Goal: Check status: Verify the current state of an ongoing process or item

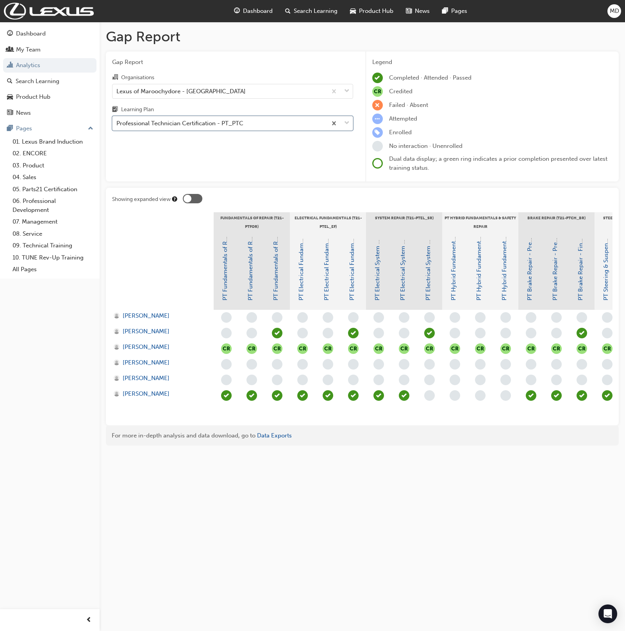
scroll to position [0, 616]
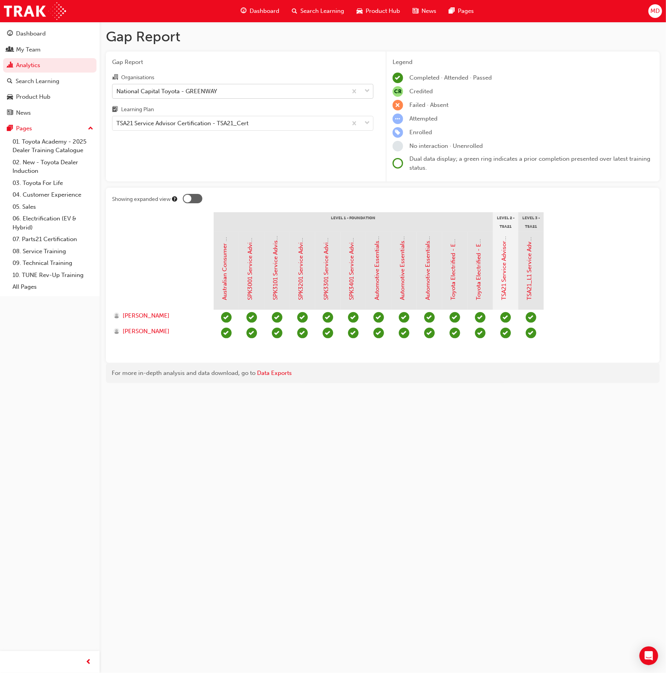
click at [202, 86] on div "National Capital Toyota - GREENWAY" at bounding box center [229, 91] width 235 height 14
click at [117, 87] on input "Organisations National Capital Toyota - GREENWAY" at bounding box center [116, 90] width 1 height 7
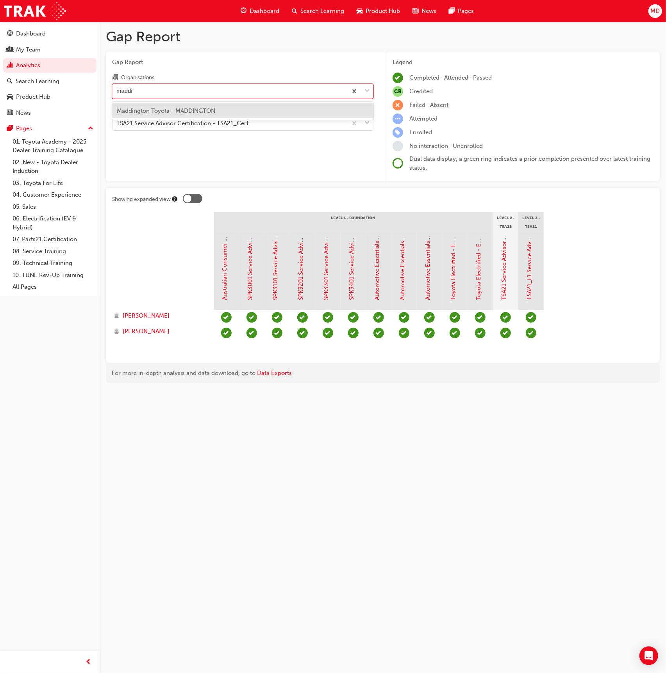
type input "maddin"
click at [251, 110] on div "Maddington Toyota - MADDINGTON" at bounding box center [242, 110] width 261 height 15
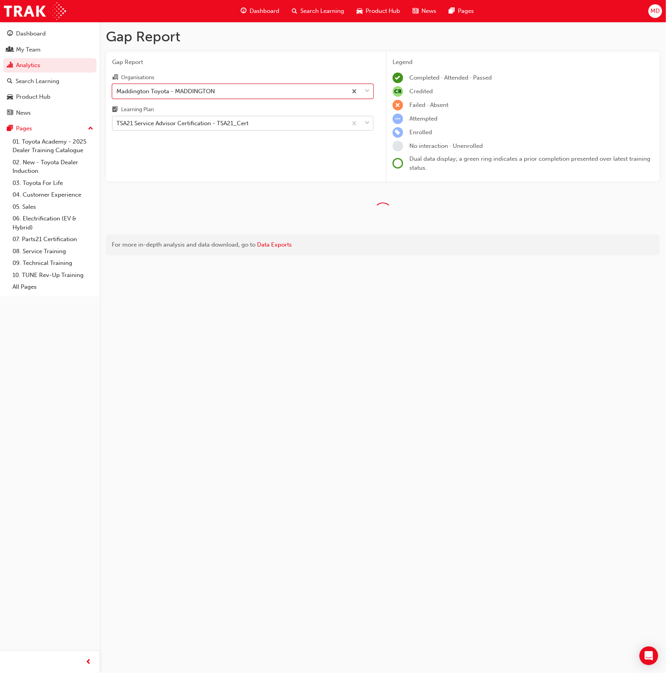
click at [231, 125] on div "TSA21 Service Advisor Certification - TSA21_Cert" at bounding box center [182, 123] width 132 height 9
click at [117, 125] on input "Learning Plan TSA21 Service Advisor Certification - TSA21_Cert" at bounding box center [116, 123] width 1 height 7
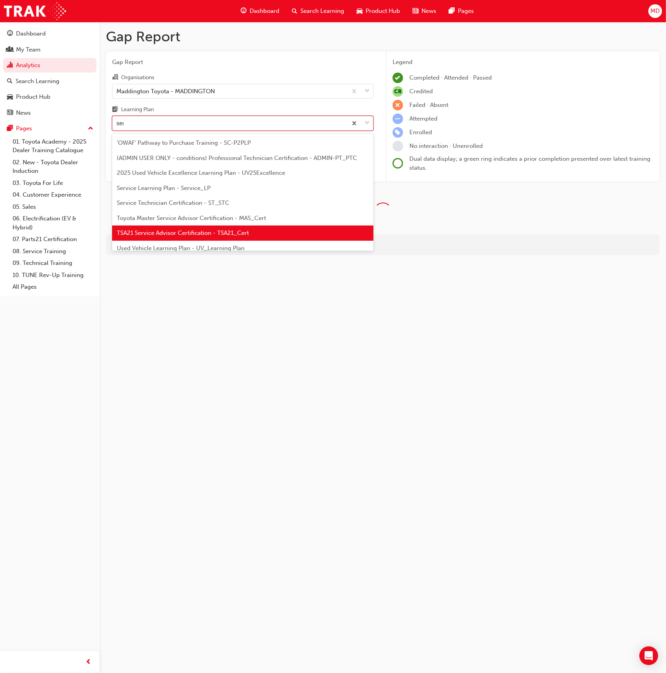
type input "serv"
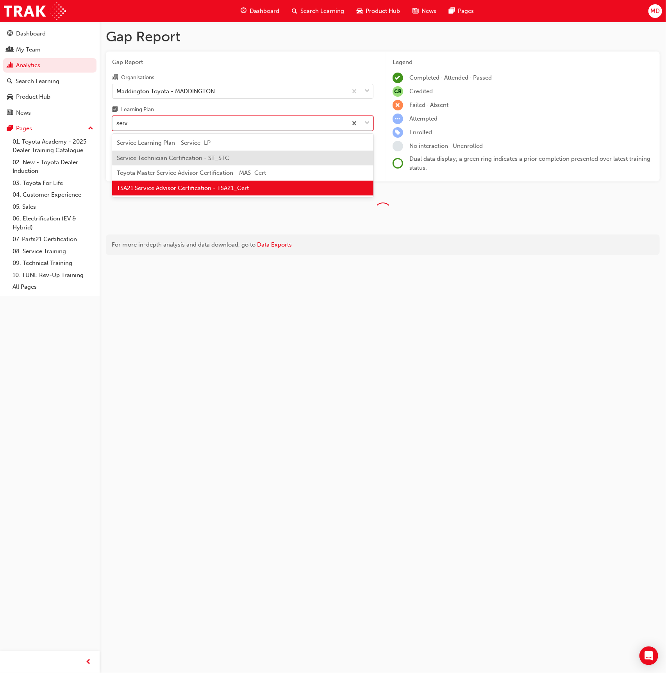
click at [211, 157] on span "Service Technician Certification - ST_STC" at bounding box center [173, 158] width 112 height 7
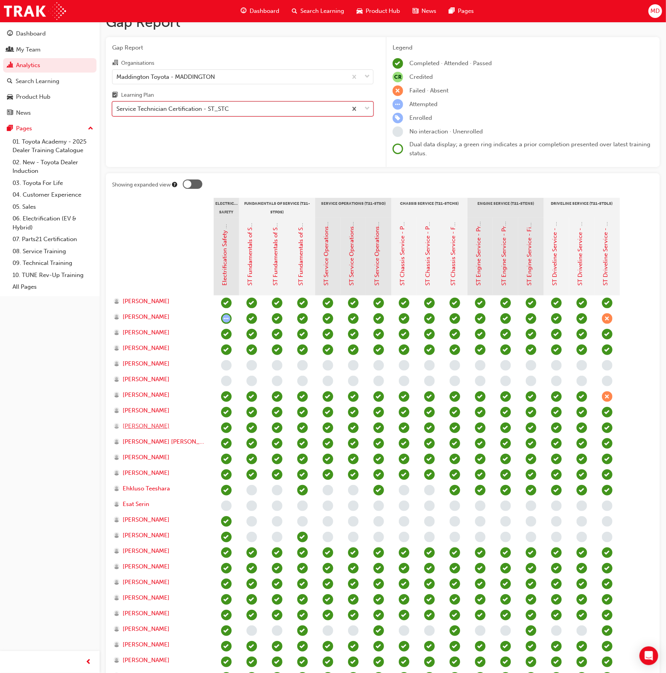
scroll to position [16, 0]
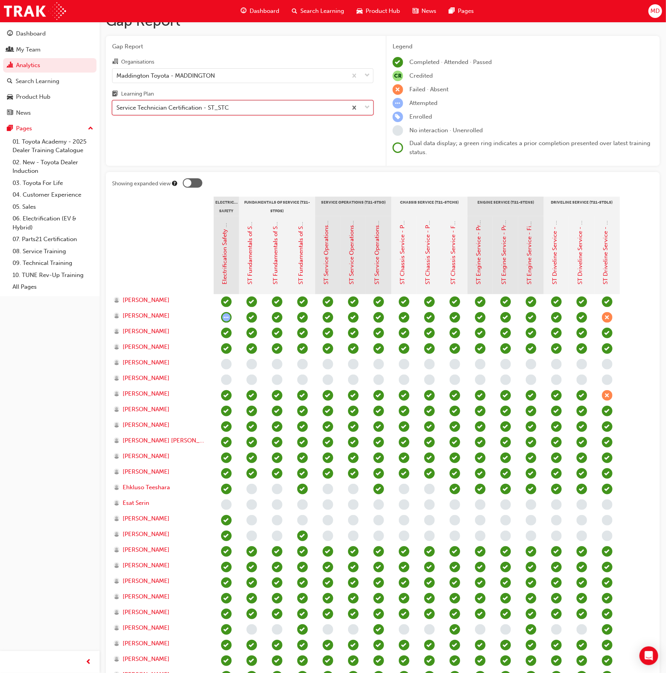
click at [163, 110] on div "Service Technician Certification - ST_STC" at bounding box center [172, 107] width 112 height 9
click at [117, 110] on input "Learning Plan option Service Technician Certification - ST_STC, selected. 0 res…" at bounding box center [116, 107] width 1 height 7
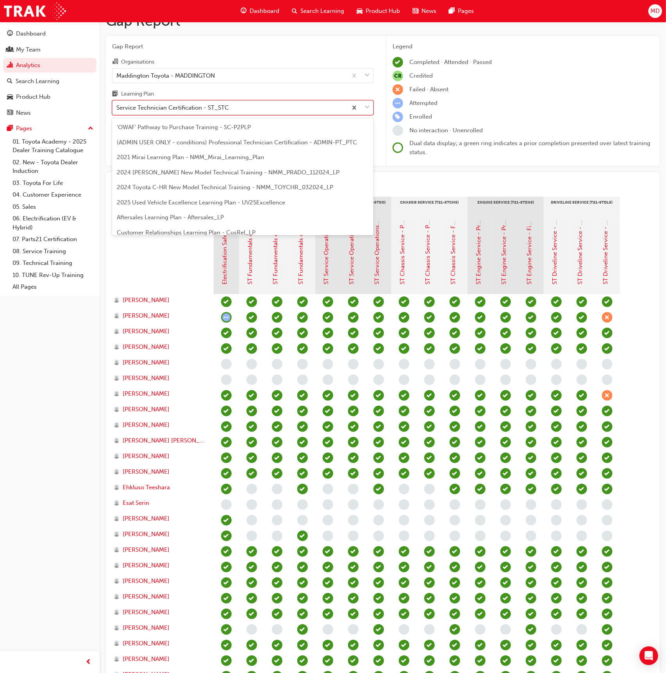
scroll to position [326, 0]
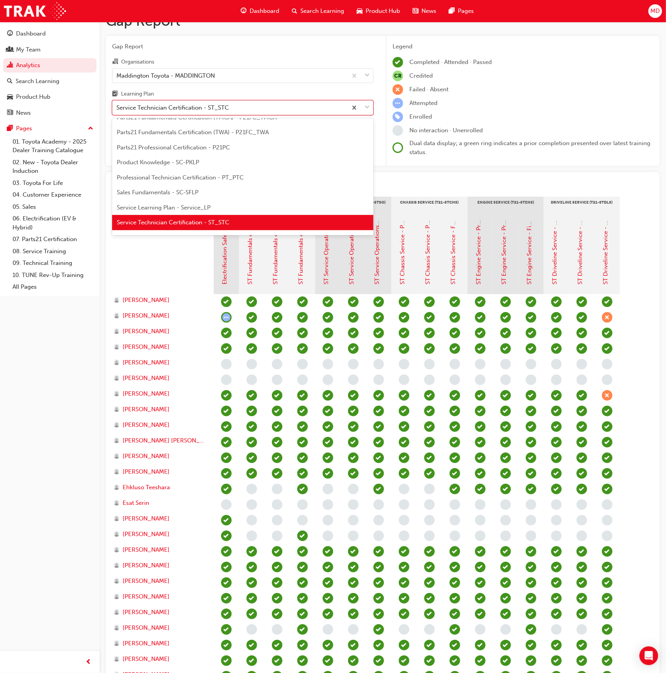
type input "d"
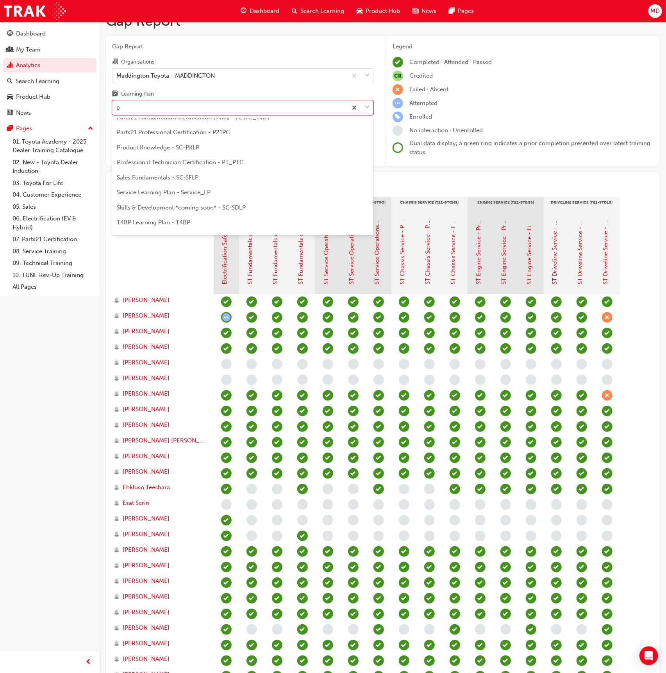
scroll to position [0, 0]
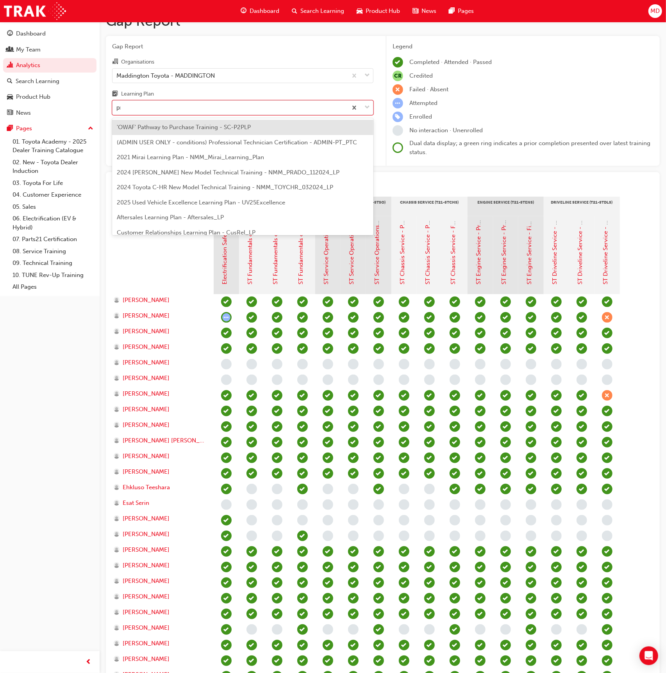
type input "pro"
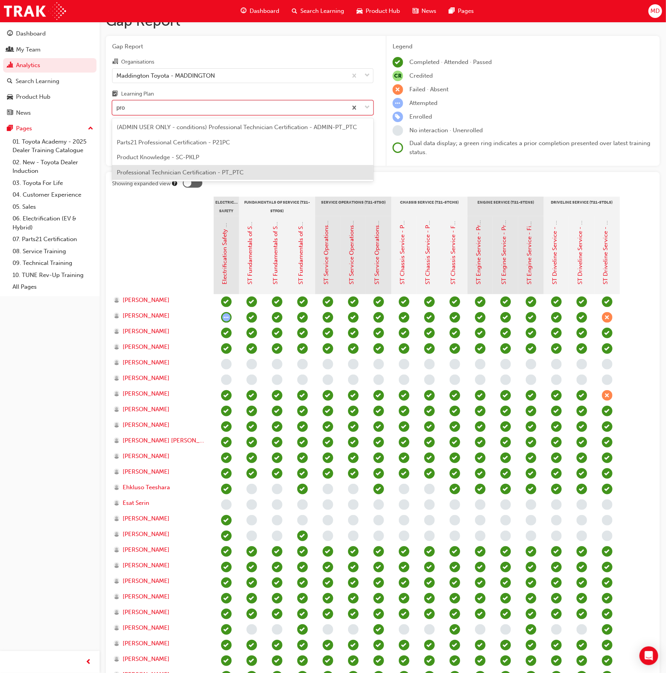
click at [179, 178] on div "Professional Technician Certification - PT_PTC" at bounding box center [242, 172] width 261 height 15
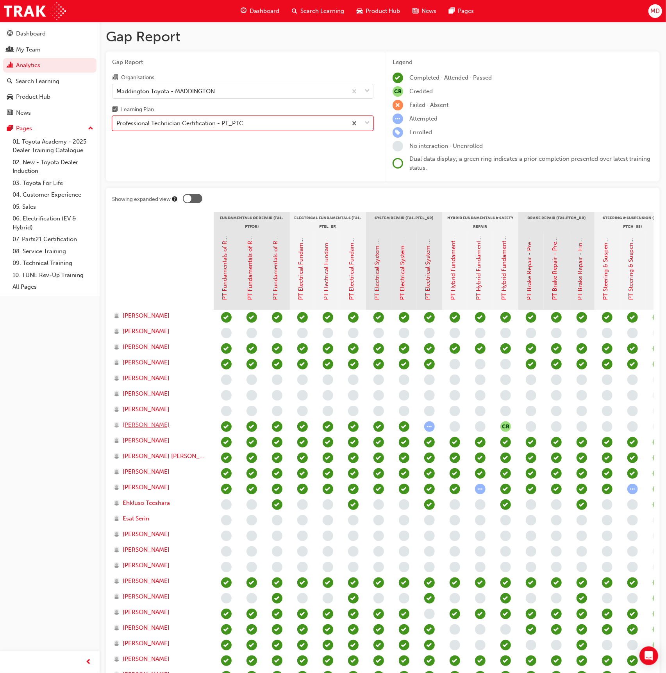
click at [152, 426] on span "[PERSON_NAME]" at bounding box center [146, 425] width 47 height 9
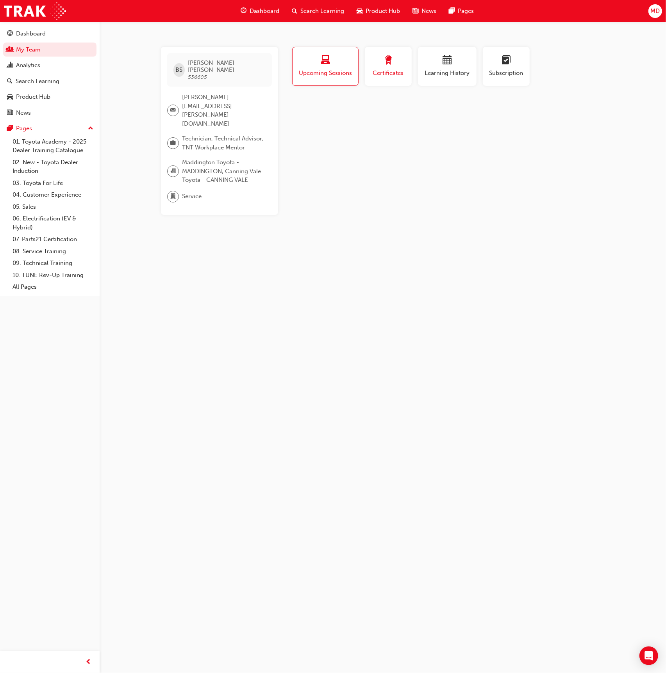
click at [379, 62] on div "button" at bounding box center [387, 61] width 35 height 12
